Goal: Task Accomplishment & Management: Manage account settings

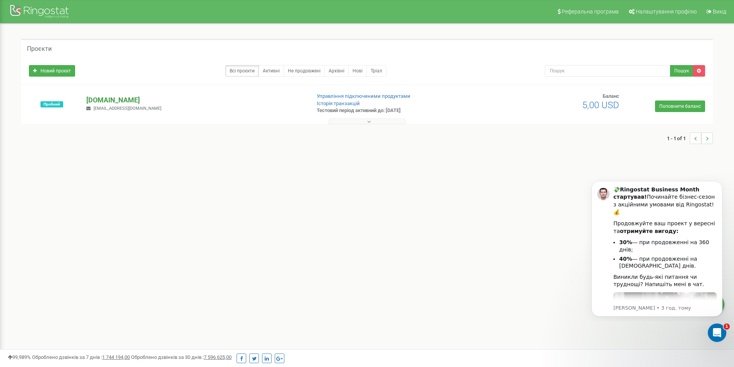
click at [136, 101] on p "[DOMAIN_NAME]" at bounding box center [195, 100] width 218 height 10
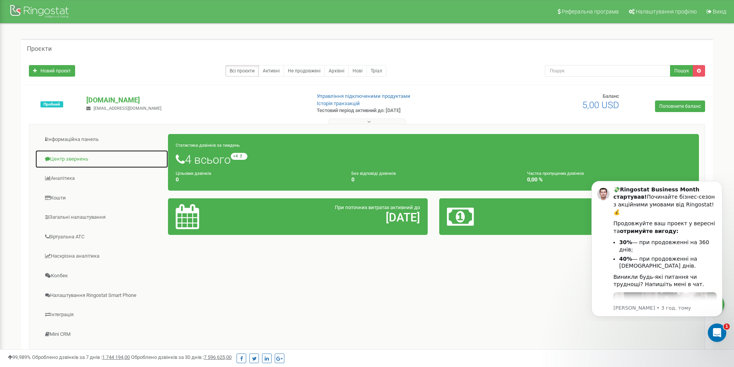
click at [64, 161] on link "Центр звернень" at bounding box center [101, 159] width 133 height 19
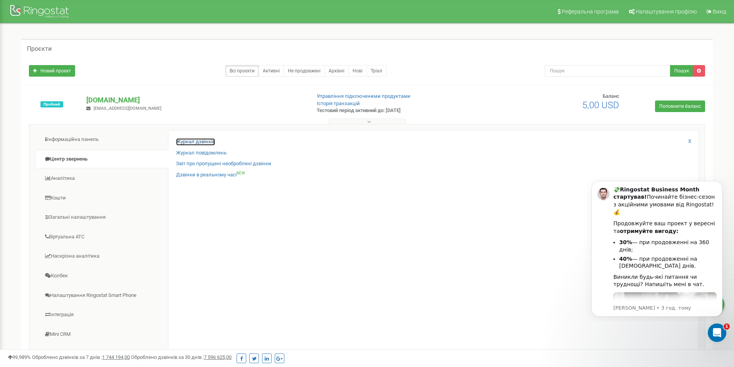
click at [188, 141] on link "Журнал дзвінків" at bounding box center [195, 141] width 39 height 7
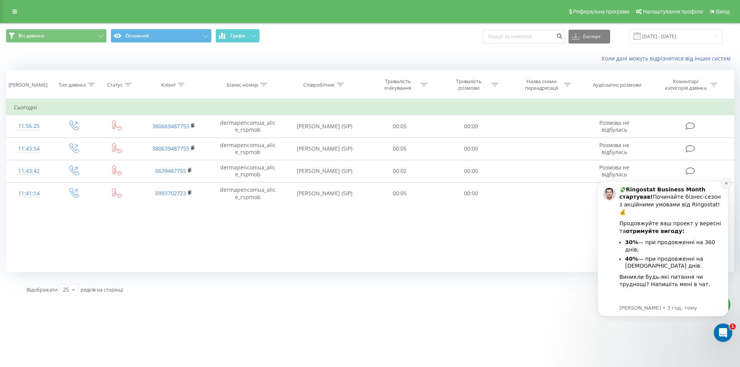
click at [728, 183] on button "Dismiss notification" at bounding box center [726, 183] width 10 height 10
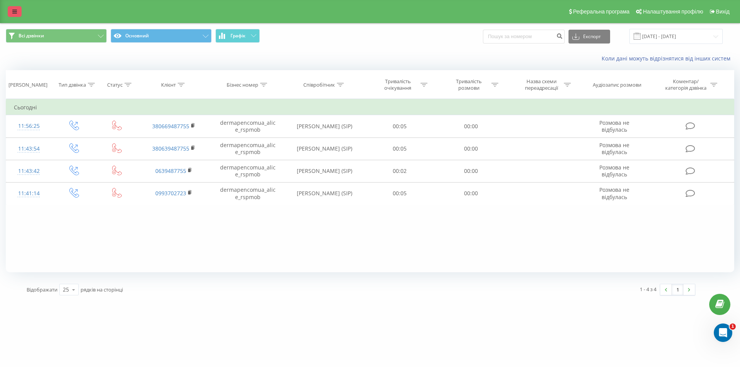
click at [17, 9] on icon at bounding box center [14, 11] width 5 height 5
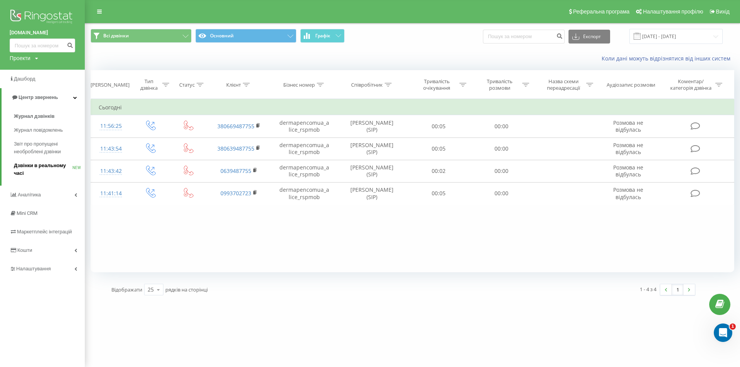
click at [45, 169] on span "Дзвінки в реальному часі" at bounding box center [43, 169] width 59 height 15
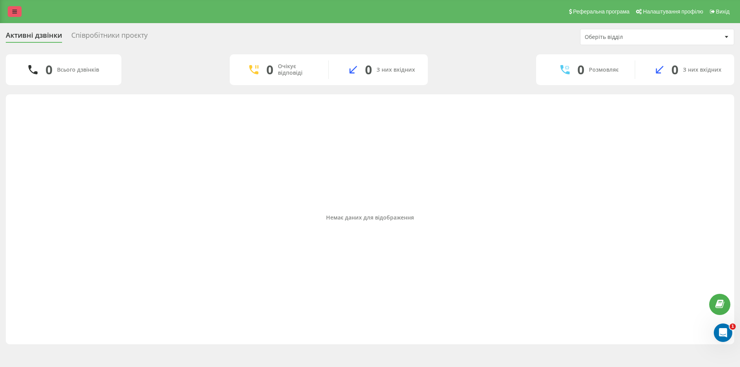
click at [11, 10] on link at bounding box center [15, 11] width 14 height 11
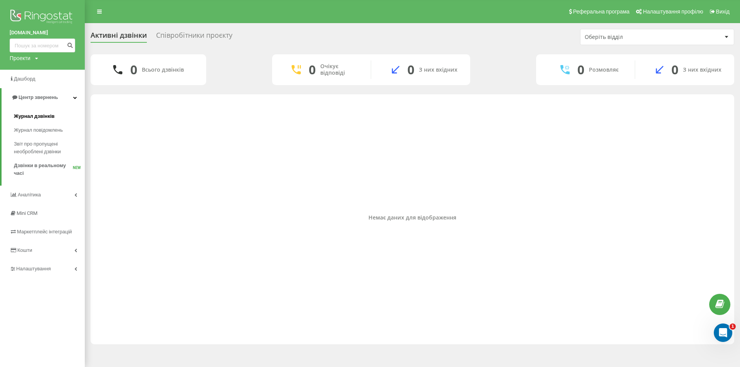
click at [47, 119] on span "Журнал дзвінків" at bounding box center [34, 116] width 41 height 8
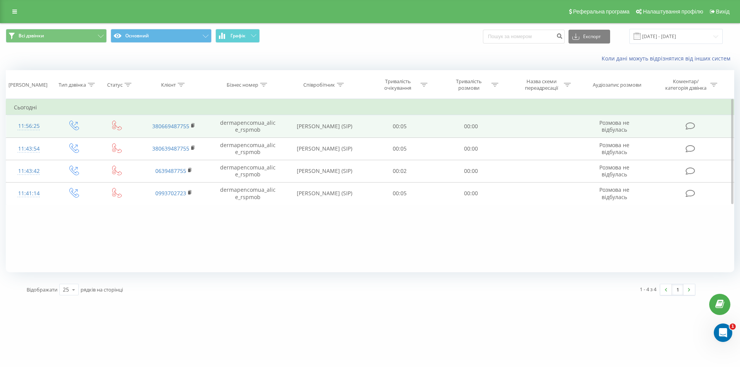
click at [74, 124] on icon at bounding box center [74, 126] width 10 height 10
click at [174, 125] on link "380669487755" at bounding box center [170, 125] width 37 height 7
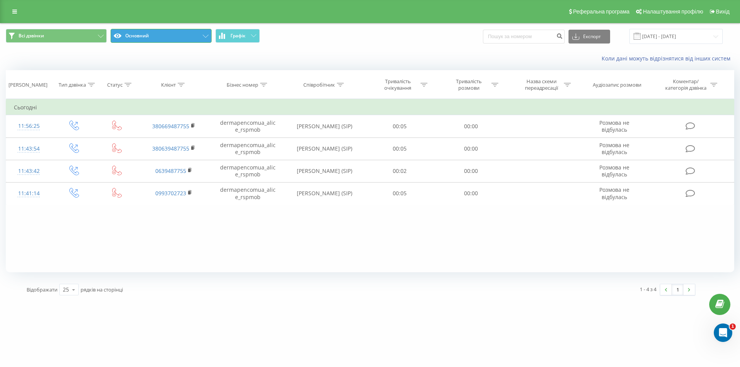
click at [164, 36] on button "Основний" at bounding box center [161, 36] width 101 height 14
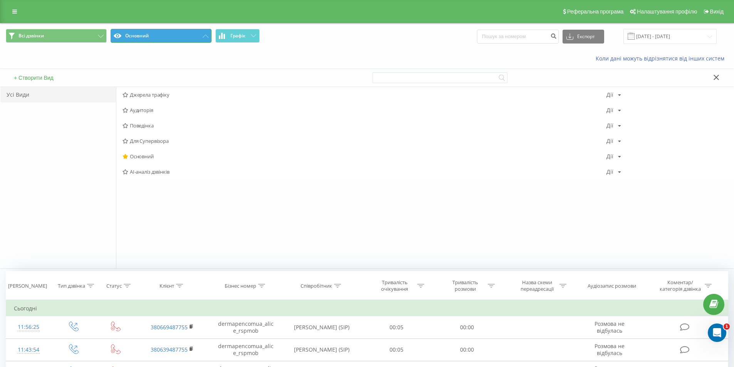
click at [164, 36] on button "Основний" at bounding box center [161, 36] width 101 height 14
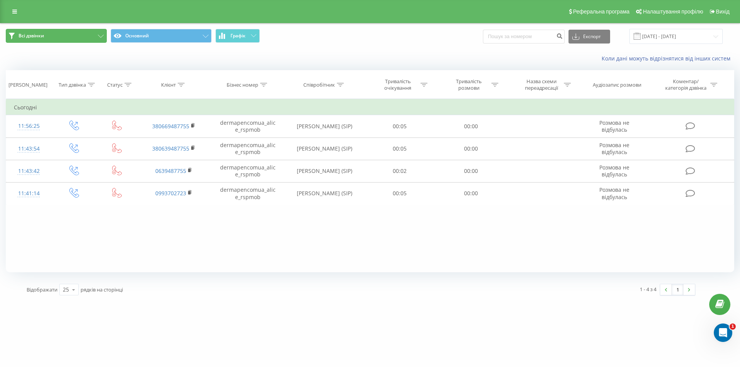
click at [22, 36] on span "Всі дзвінки" at bounding box center [30, 36] width 25 height 6
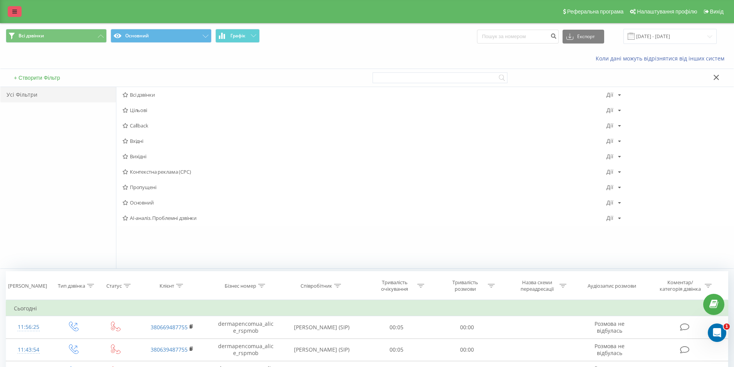
click at [13, 13] on icon at bounding box center [14, 11] width 5 height 5
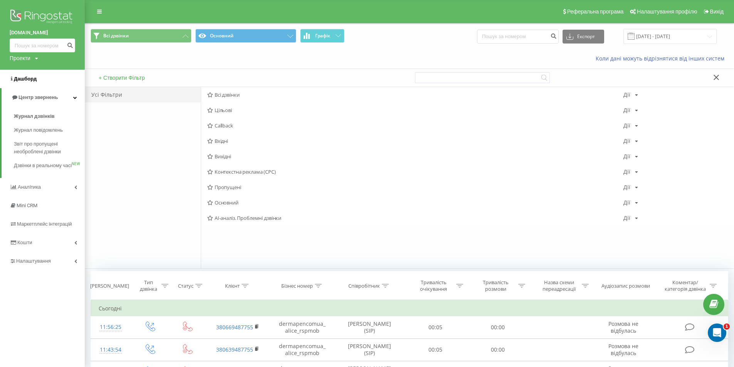
click at [40, 81] on link "Дашборд" at bounding box center [42, 79] width 85 height 18
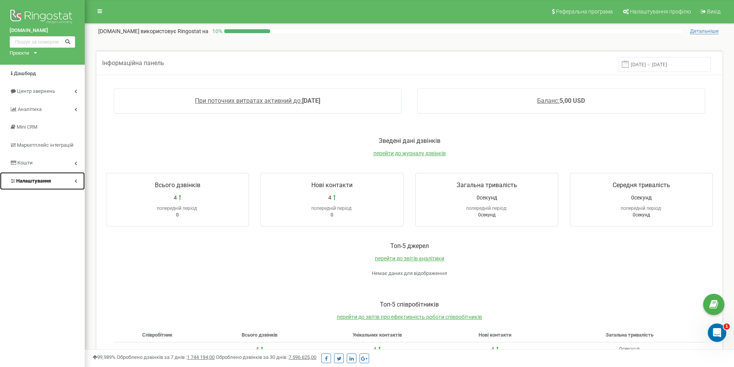
click at [25, 184] on span "Налаштування" at bounding box center [30, 181] width 41 height 7
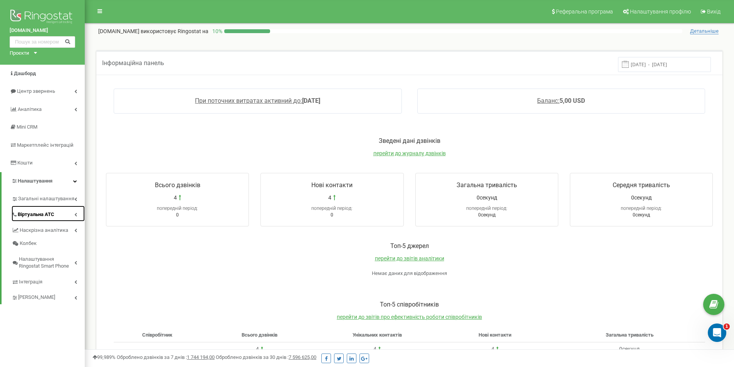
click at [30, 215] on span "Віртуальна АТС" at bounding box center [36, 214] width 37 height 7
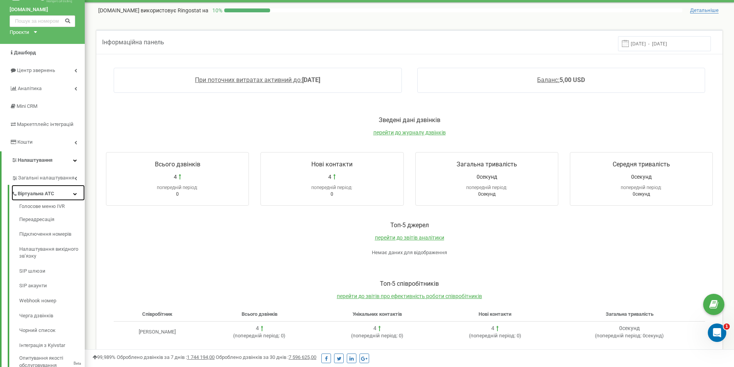
scroll to position [39, 0]
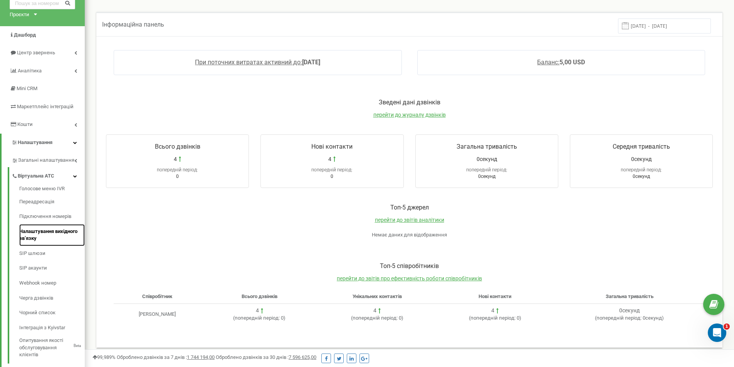
click at [61, 231] on link "Налаштування вихідного зв’язку" at bounding box center [51, 235] width 65 height 22
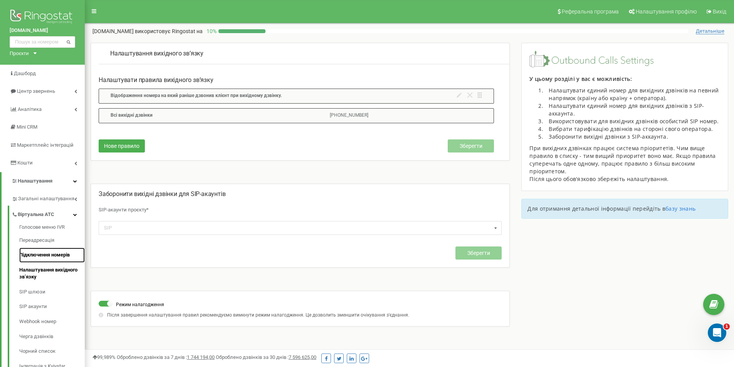
click at [39, 253] on link "Підключення номерів" at bounding box center [51, 255] width 65 height 15
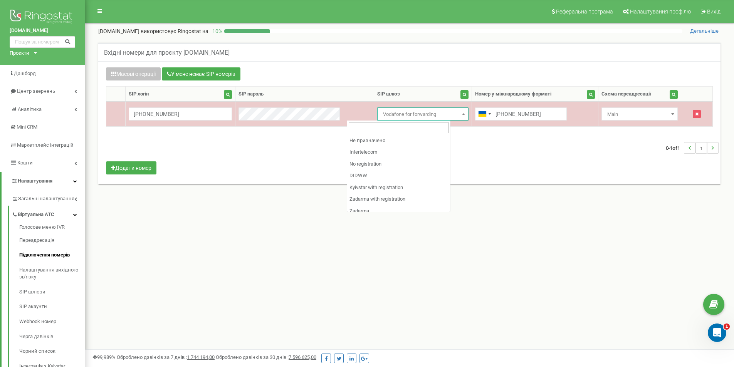
click at [386, 110] on span "Vodafone for forwarding" at bounding box center [423, 114] width 86 height 11
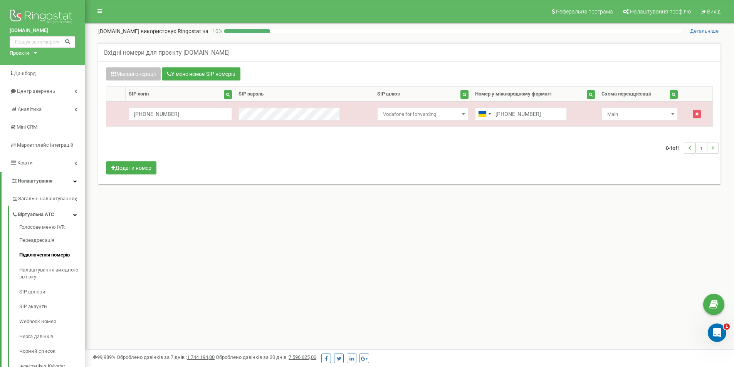
click at [511, 159] on div "0-1 of 1 1" at bounding box center [409, 147] width 618 height 27
click at [703, 32] on span "Детальніше" at bounding box center [704, 31] width 29 height 6
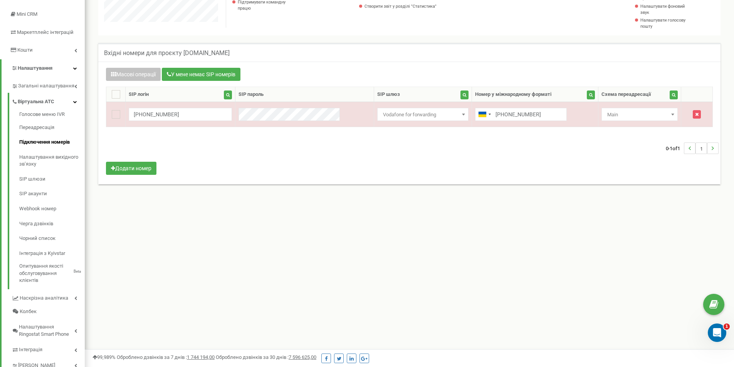
scroll to position [116, 0]
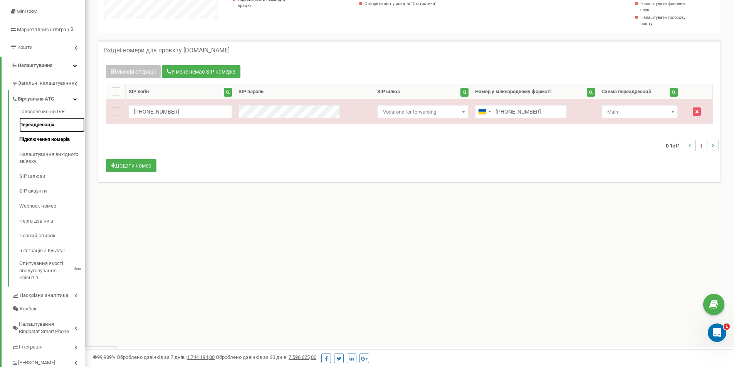
click at [44, 122] on link "Переадресація" at bounding box center [51, 124] width 65 height 15
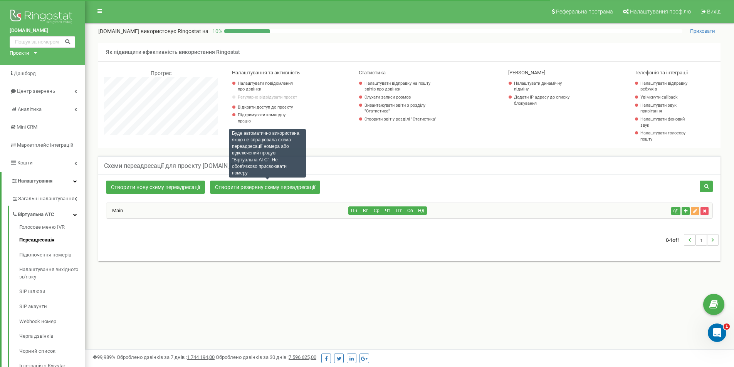
scroll to position [462, 649]
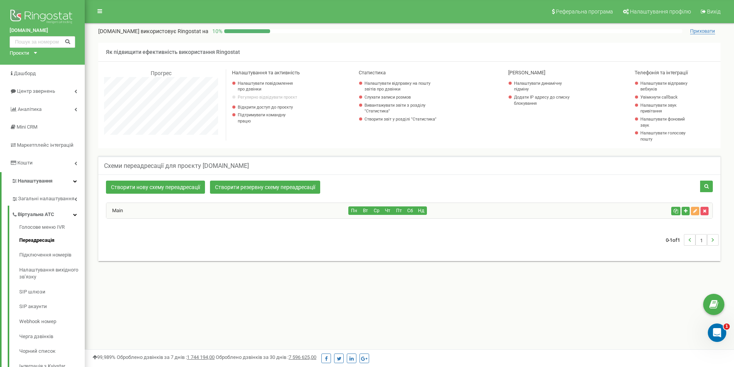
click at [114, 207] on div "Main" at bounding box center [227, 210] width 242 height 15
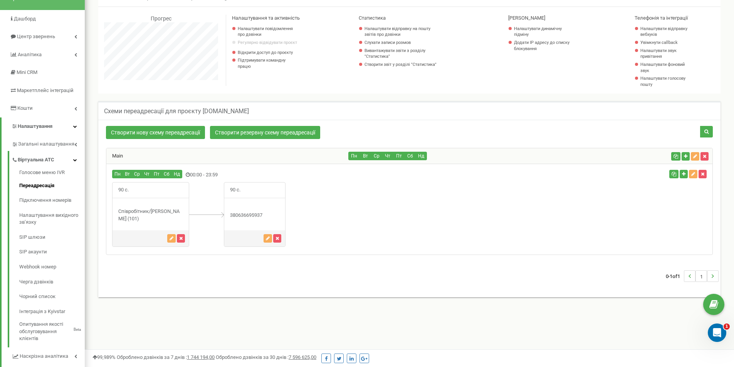
scroll to position [77, 0]
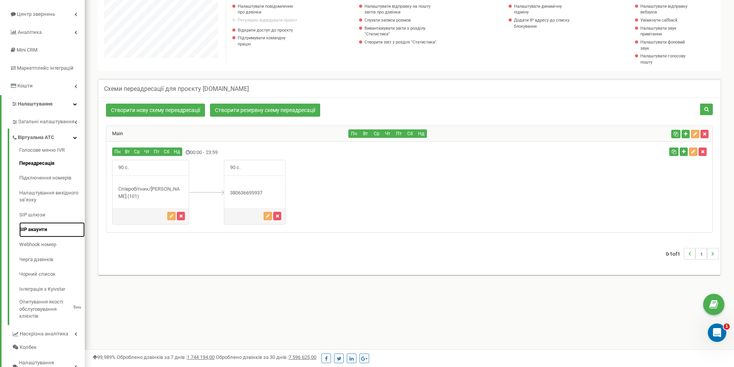
click at [44, 230] on link "SIP акаунти" at bounding box center [51, 229] width 65 height 15
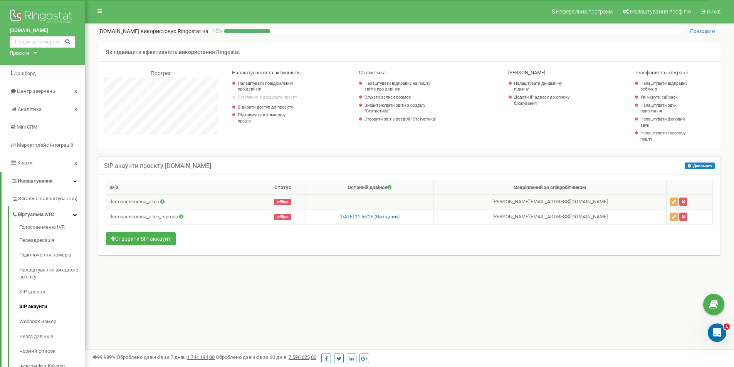
click at [290, 200] on td "offline" at bounding box center [282, 202] width 45 height 15
click at [671, 202] on button "button" at bounding box center [673, 202] width 8 height 8
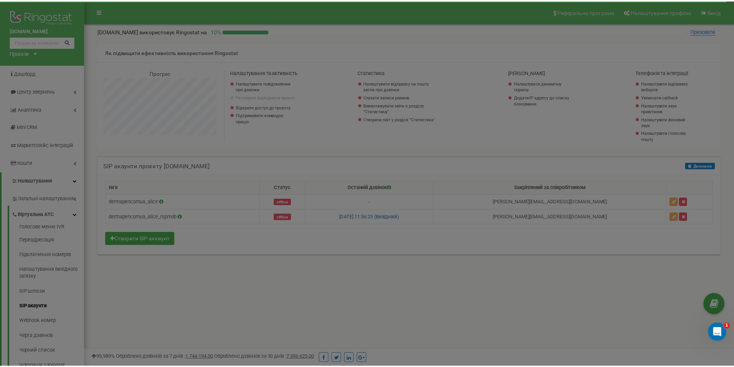
scroll to position [462, 655]
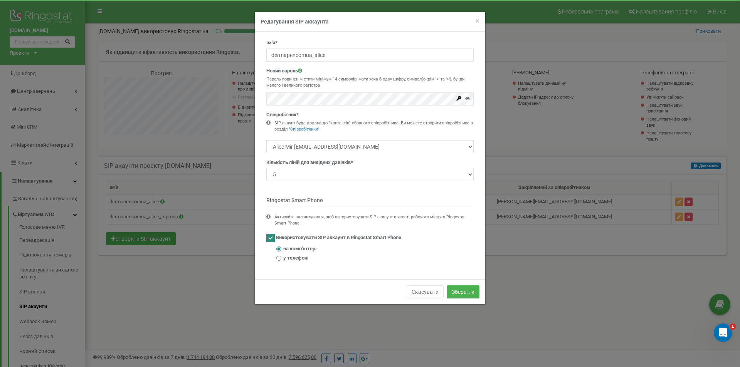
click at [297, 260] on span "у телефоні" at bounding box center [295, 258] width 25 height 7
click at [281, 260] on input "у телефоні" at bounding box center [278, 258] width 5 height 5
radio input "true"
click at [467, 294] on button "Зберегти" at bounding box center [462, 291] width 33 height 13
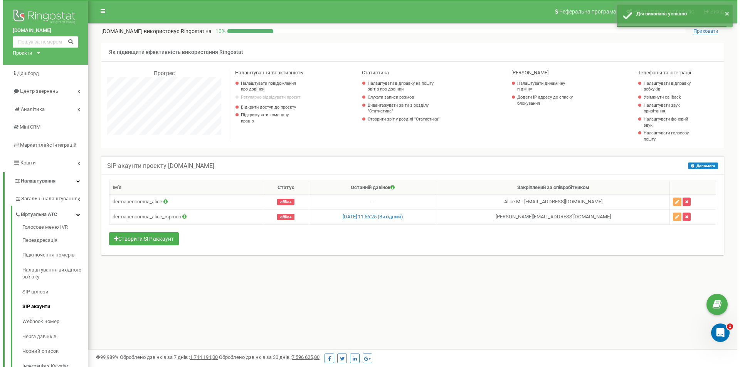
scroll to position [384727, 384541]
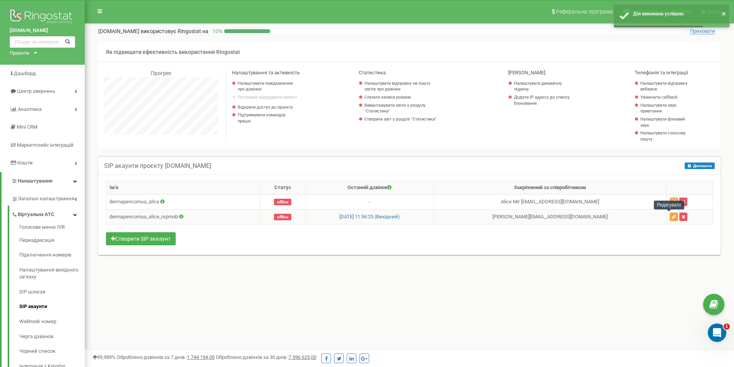
click at [672, 218] on icon "button" at bounding box center [674, 217] width 4 height 5
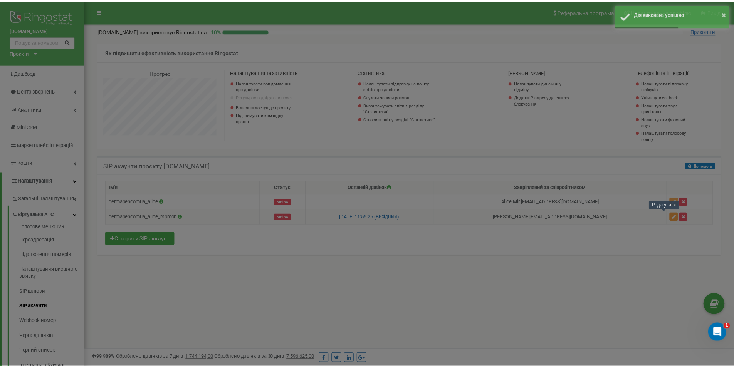
scroll to position [462, 655]
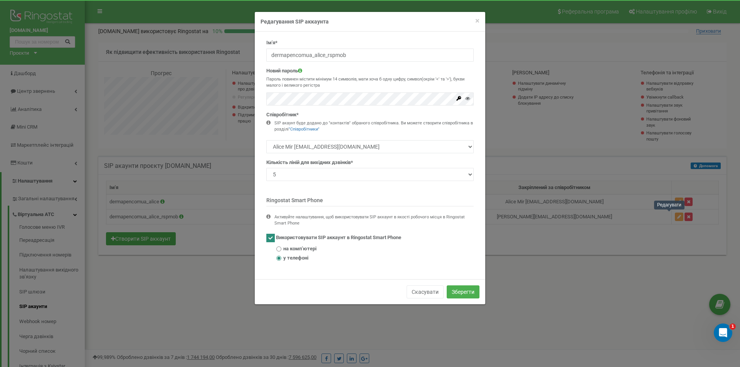
click at [241, 323] on div "× Close Редагування SIP аккаунта Ім'я* dermapencomua_alice_rspmob Новий пароль …" at bounding box center [370, 183] width 740 height 367
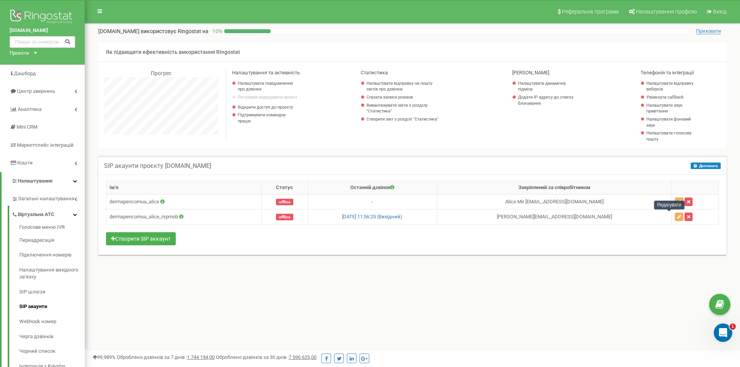
scroll to position [384727, 384541]
click at [672, 204] on icon "button" at bounding box center [674, 202] width 4 height 5
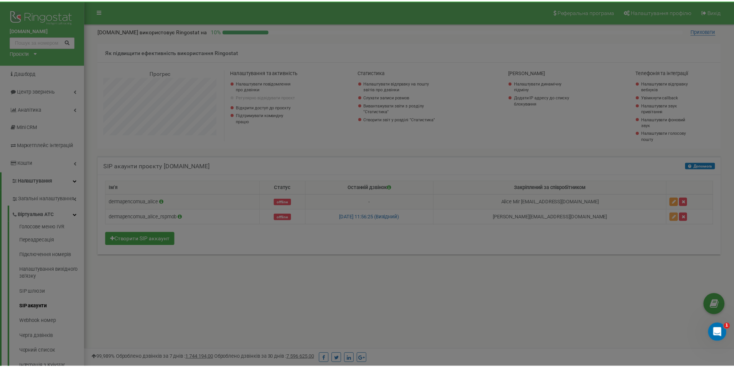
scroll to position [462, 655]
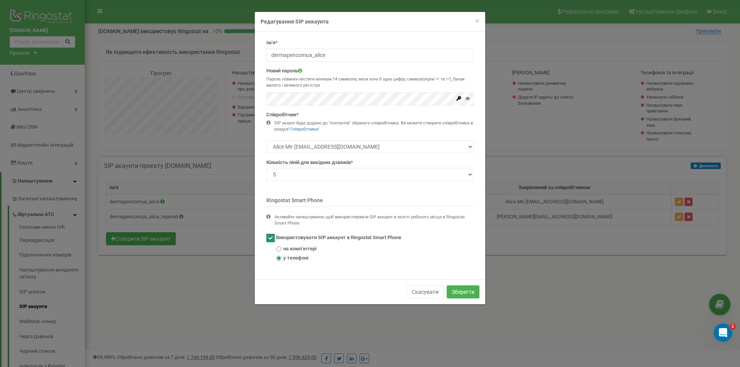
click at [308, 249] on span "на компʼютері" at bounding box center [299, 248] width 33 height 7
click at [281, 249] on input "на компʼютері" at bounding box center [278, 249] width 5 height 5
radio input "true"
click at [462, 293] on button "Зберегти" at bounding box center [462, 291] width 33 height 13
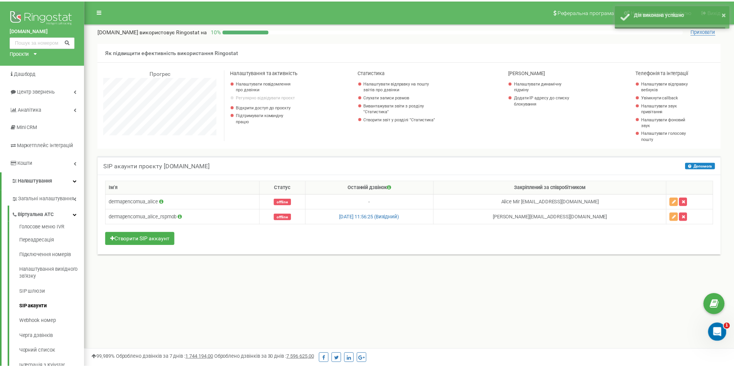
scroll to position [384727, 384541]
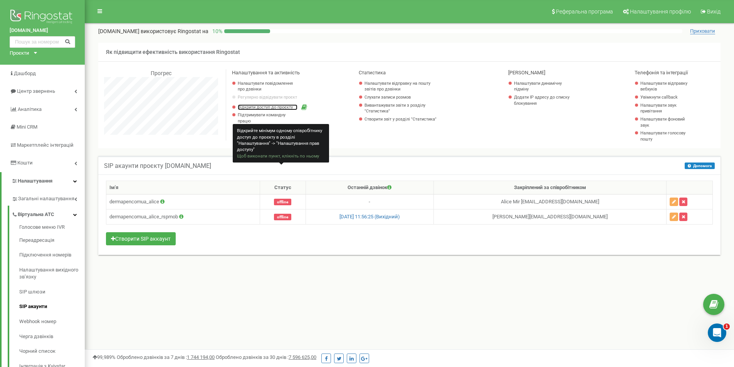
click at [272, 106] on link "Відкрити доступ до проєкту" at bounding box center [268, 107] width 60 height 6
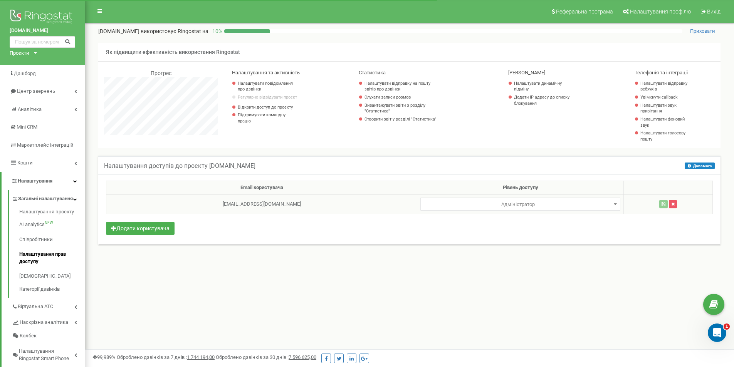
select select
click at [594, 206] on span "Адміністратор" at bounding box center [520, 204] width 195 height 11
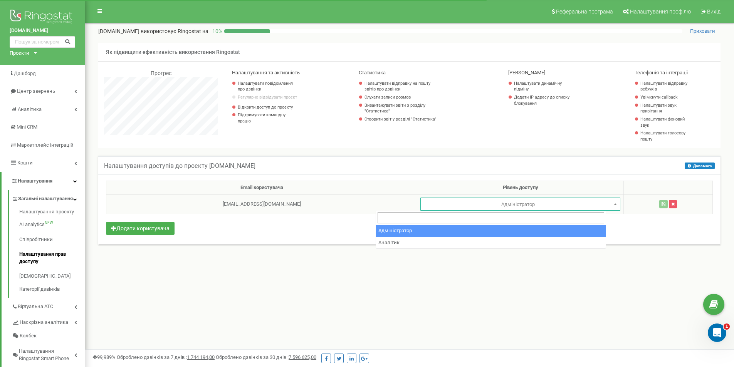
click at [594, 206] on span "Адміністратор" at bounding box center [520, 204] width 195 height 11
